Goal: Task Accomplishment & Management: Manage account settings

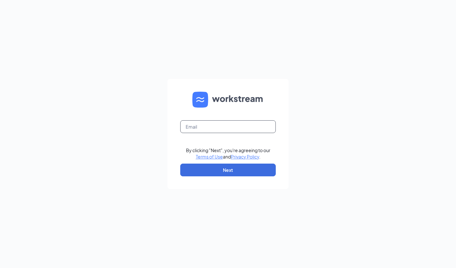
click at [226, 123] on input "text" at bounding box center [228, 126] width 96 height 13
type input "sneff@charterfoods.net"
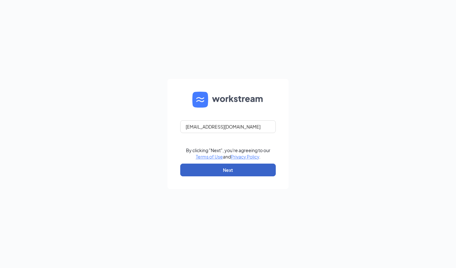
click at [223, 171] on button "Next" at bounding box center [228, 170] width 96 height 13
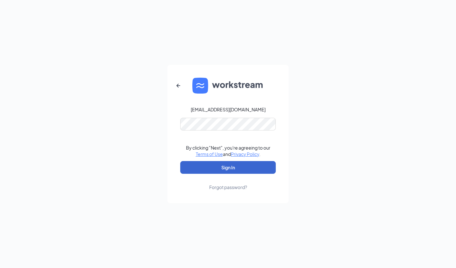
click at [220, 167] on button "Sign In" at bounding box center [228, 167] width 96 height 13
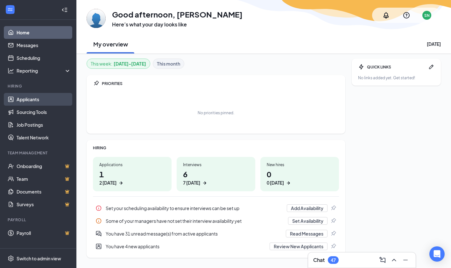
click at [31, 97] on link "Applicants" at bounding box center [44, 99] width 54 height 13
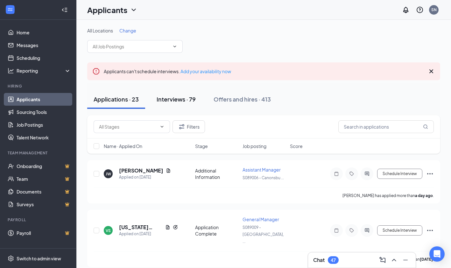
click at [186, 99] on div "Interviews · 79" at bounding box center [176, 99] width 39 height 8
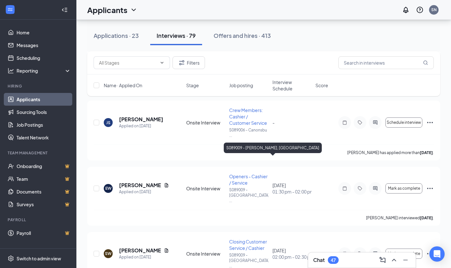
scroll to position [2326, 0]
